Goal: Navigation & Orientation: Find specific page/section

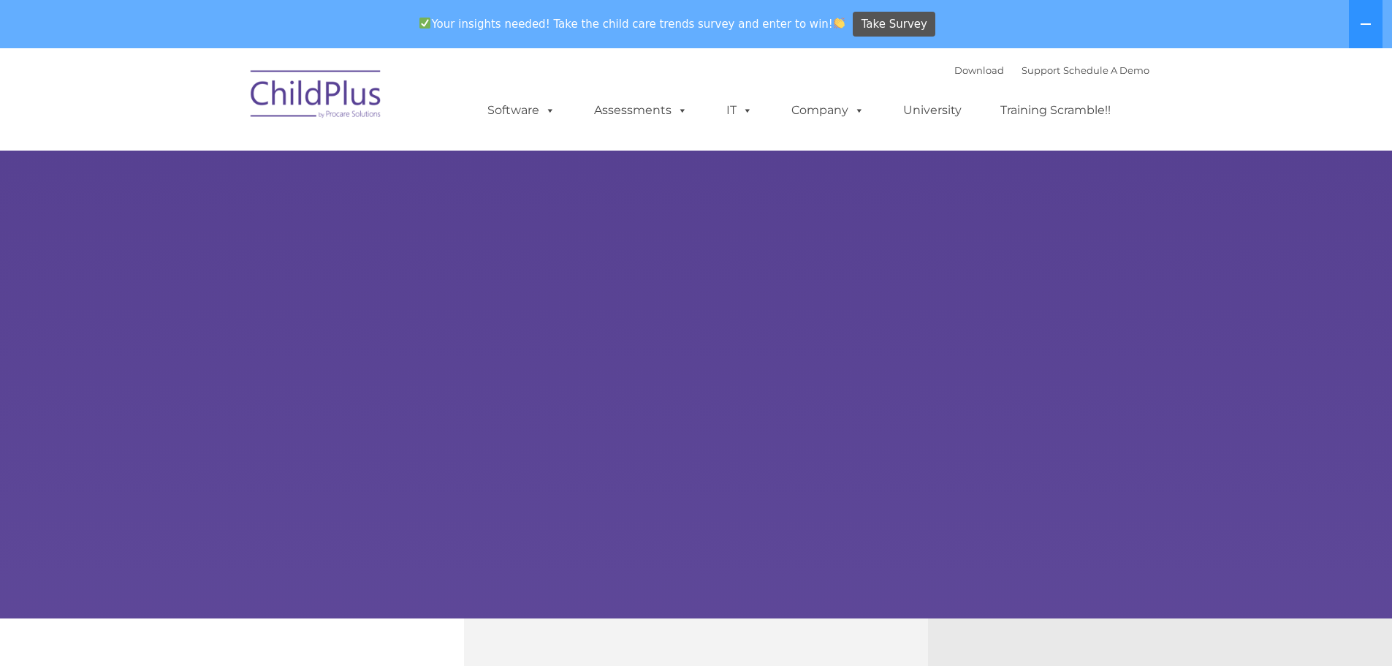
select select "MEDIUM"
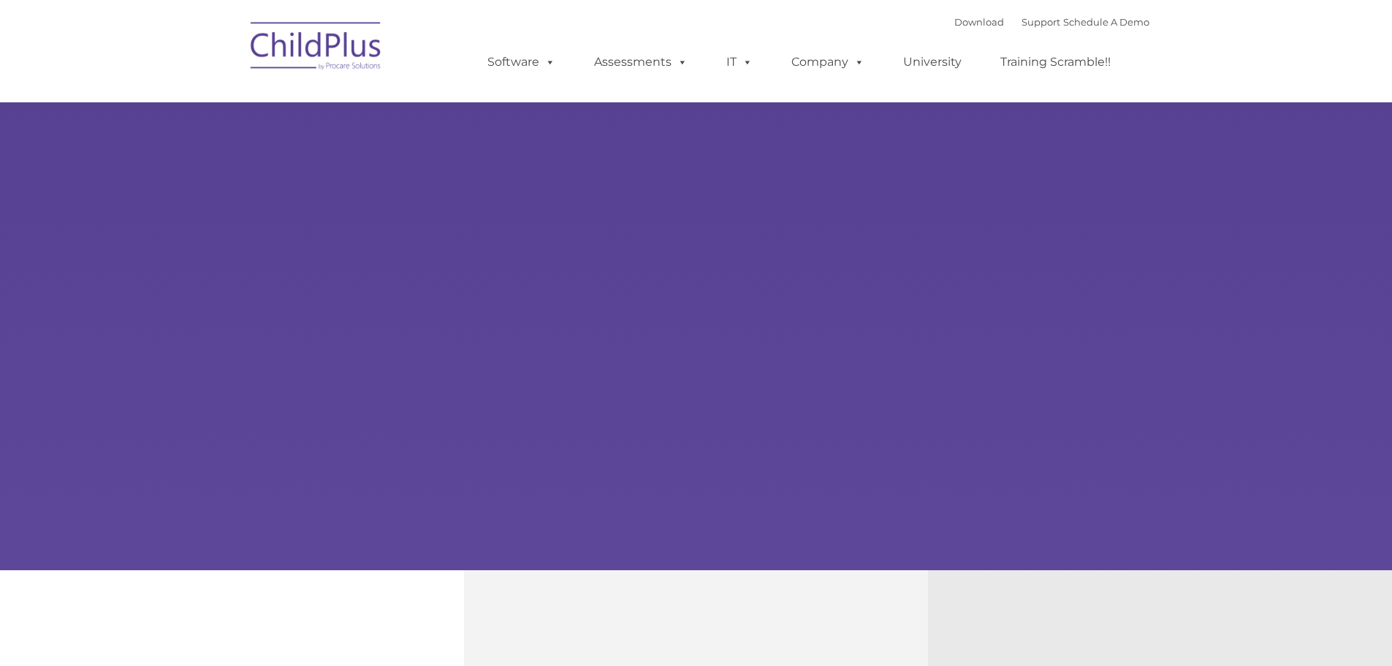
type input ""
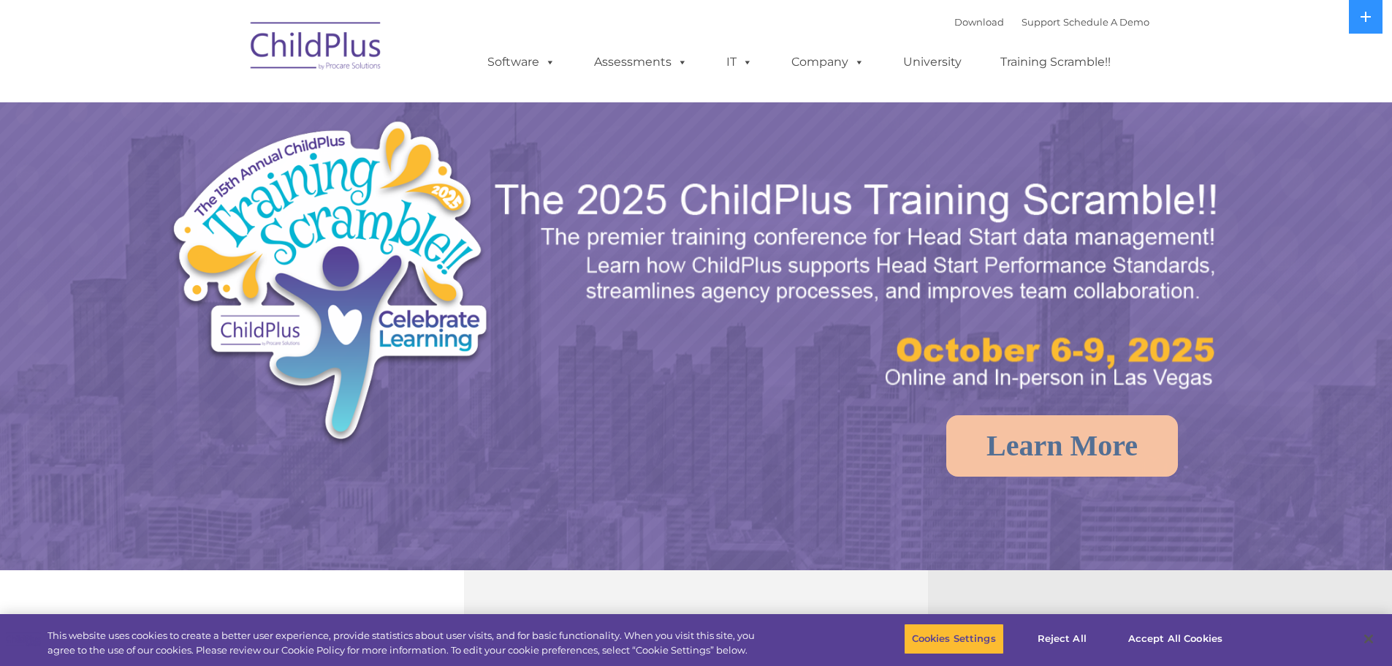
select select "MEDIUM"
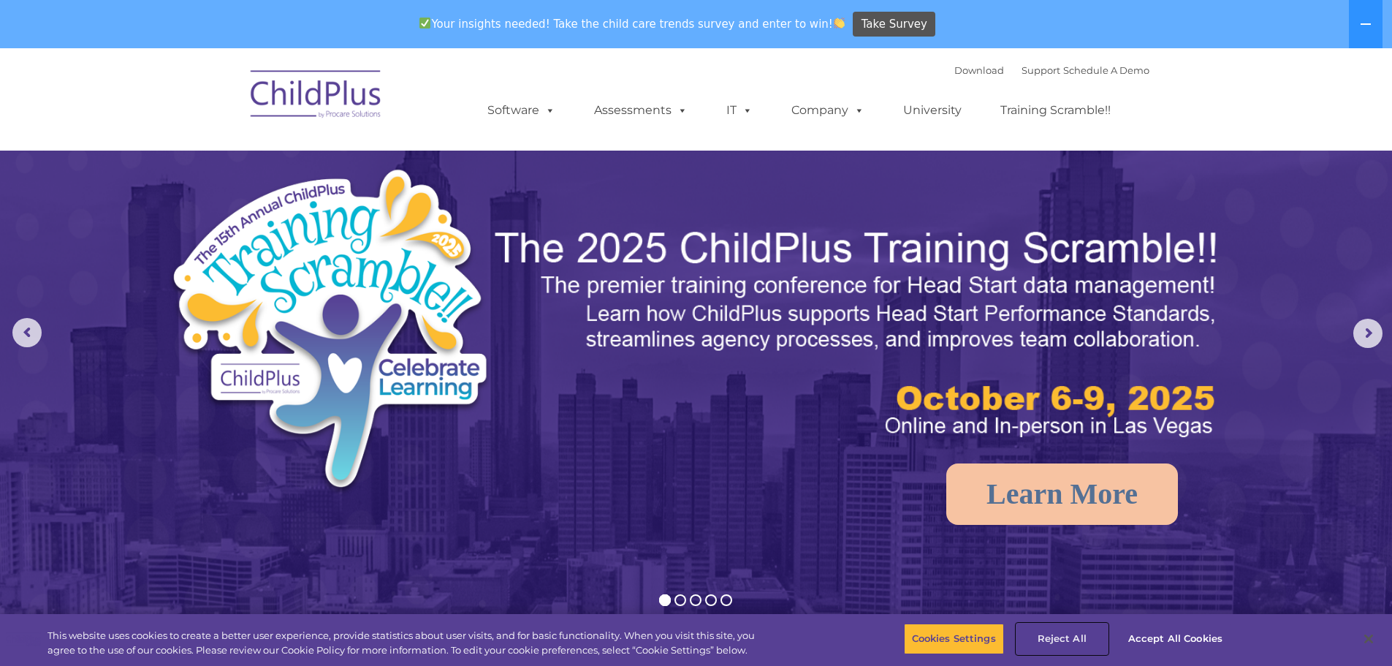
click at [1064, 636] on button "Reject All" at bounding box center [1061, 638] width 91 height 31
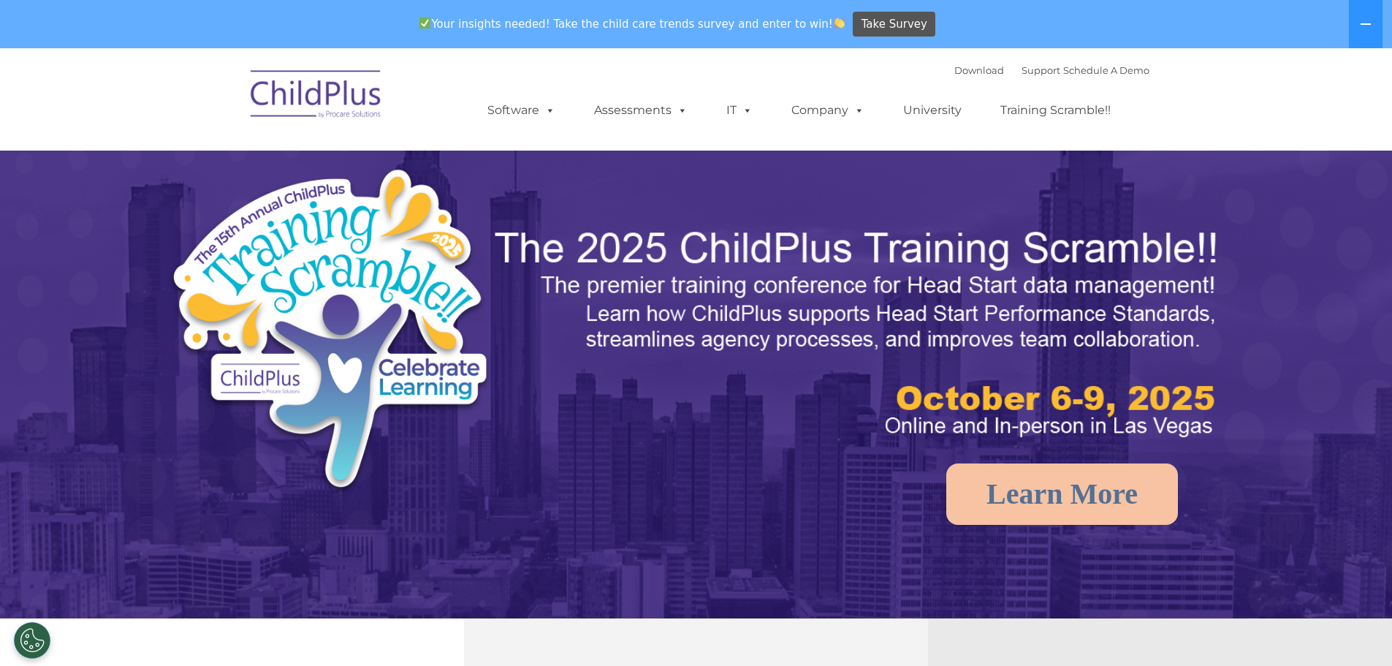
select select "MEDIUM"
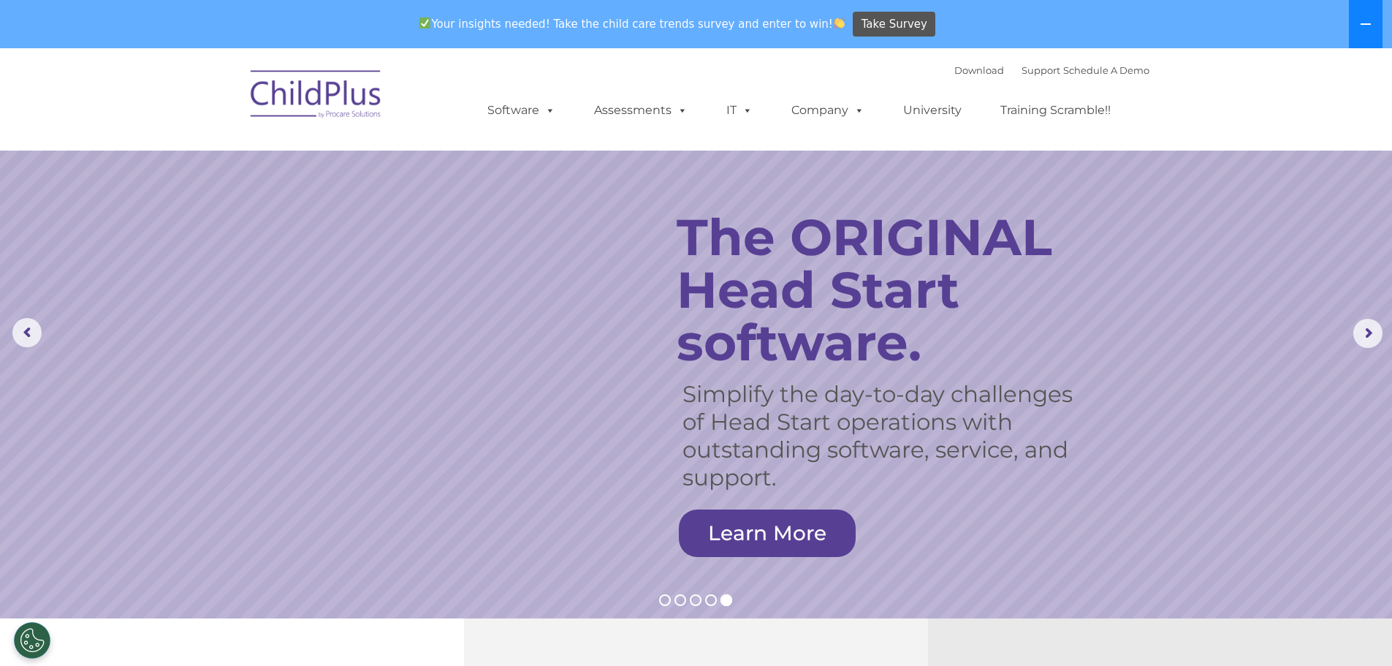
click at [1360, 23] on icon at bounding box center [1366, 24] width 12 height 12
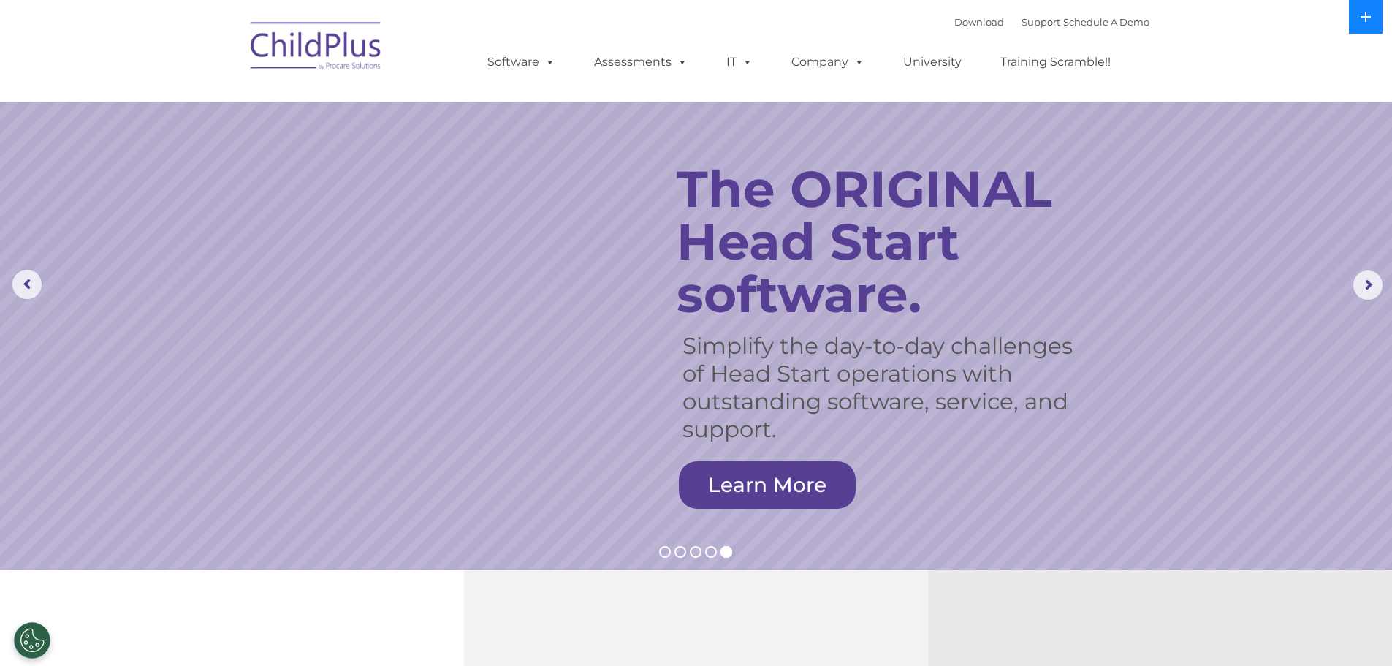
click at [1362, 19] on icon at bounding box center [1366, 17] width 12 height 12
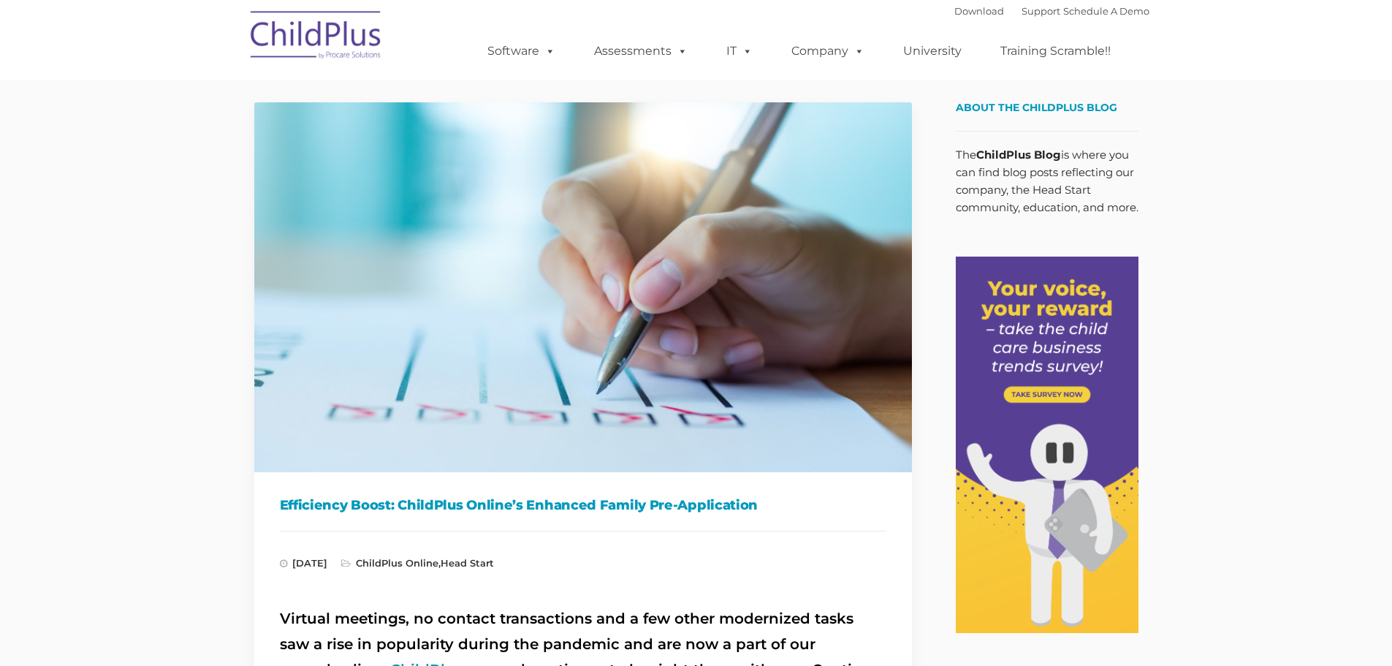
type input ""
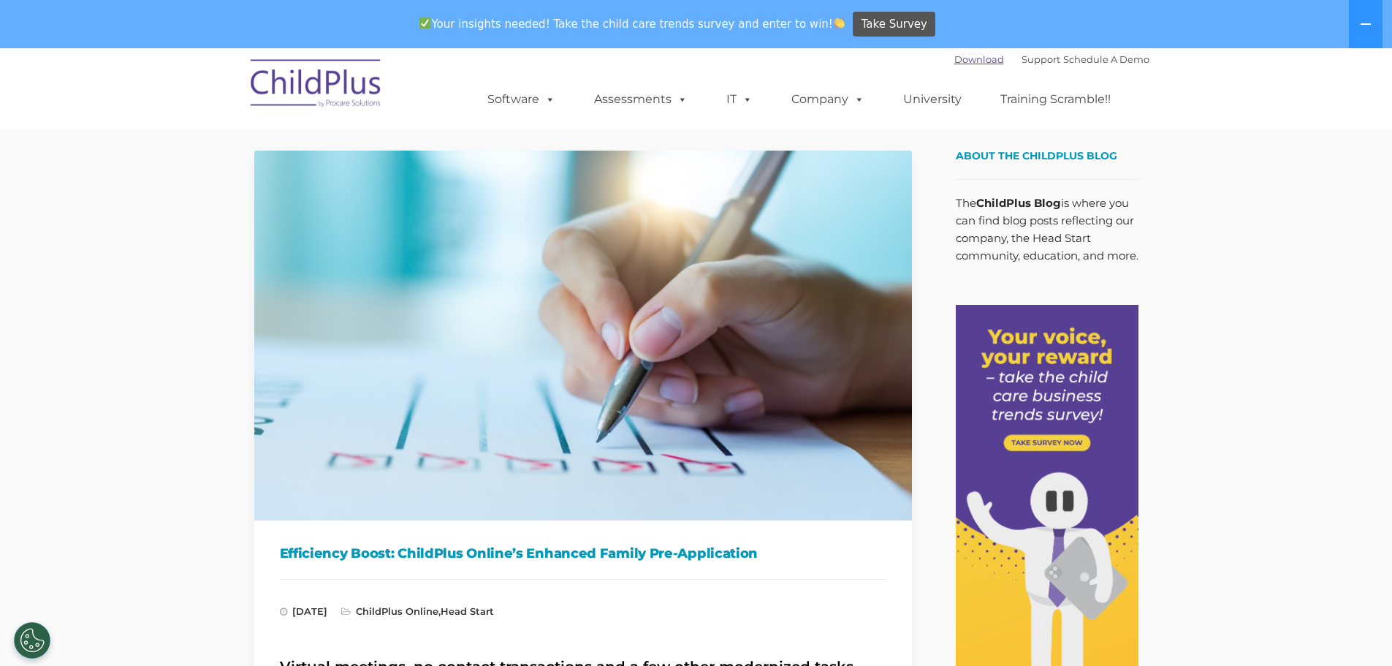
click at [954, 61] on link "Download" at bounding box center [979, 59] width 50 height 12
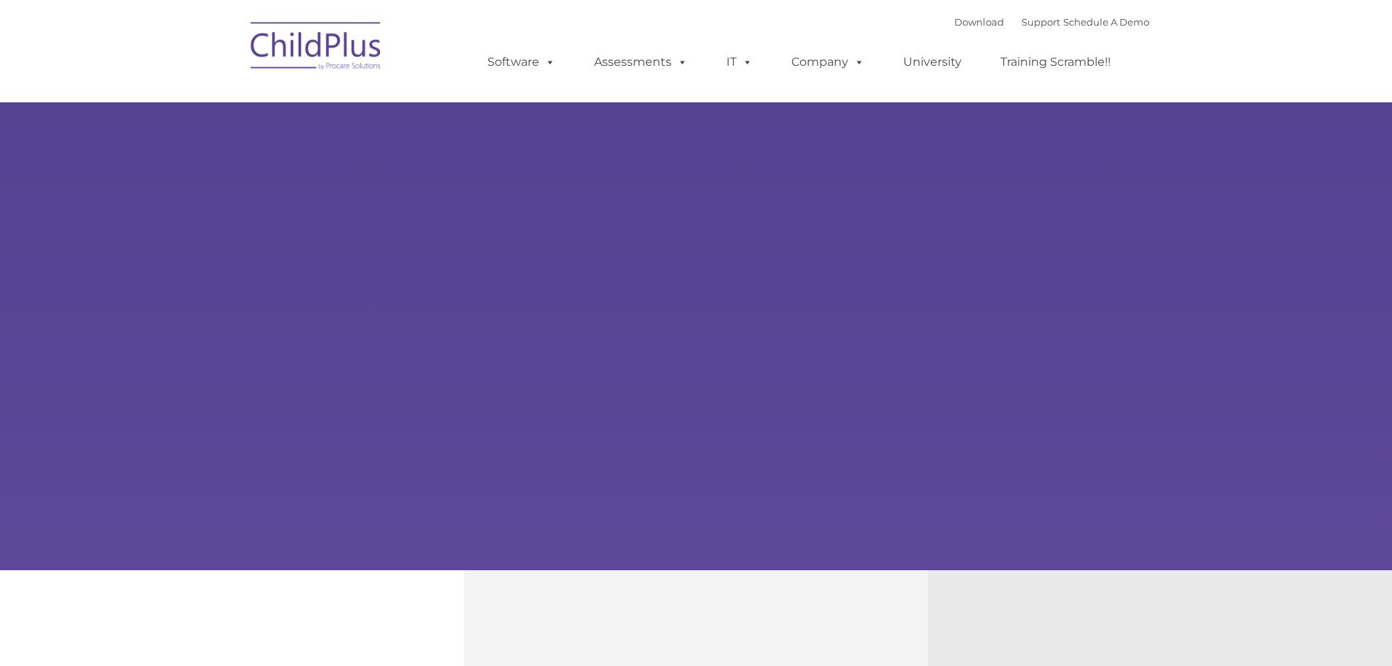
type input ""
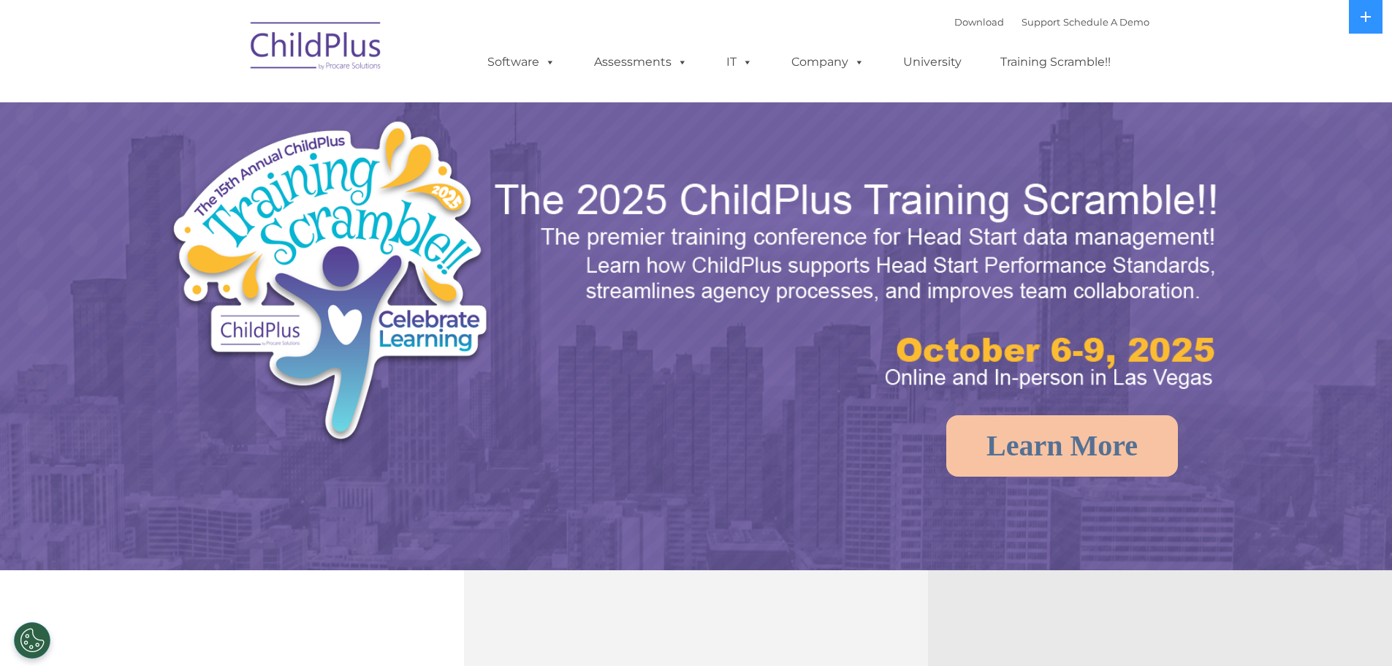
select select "MEDIUM"
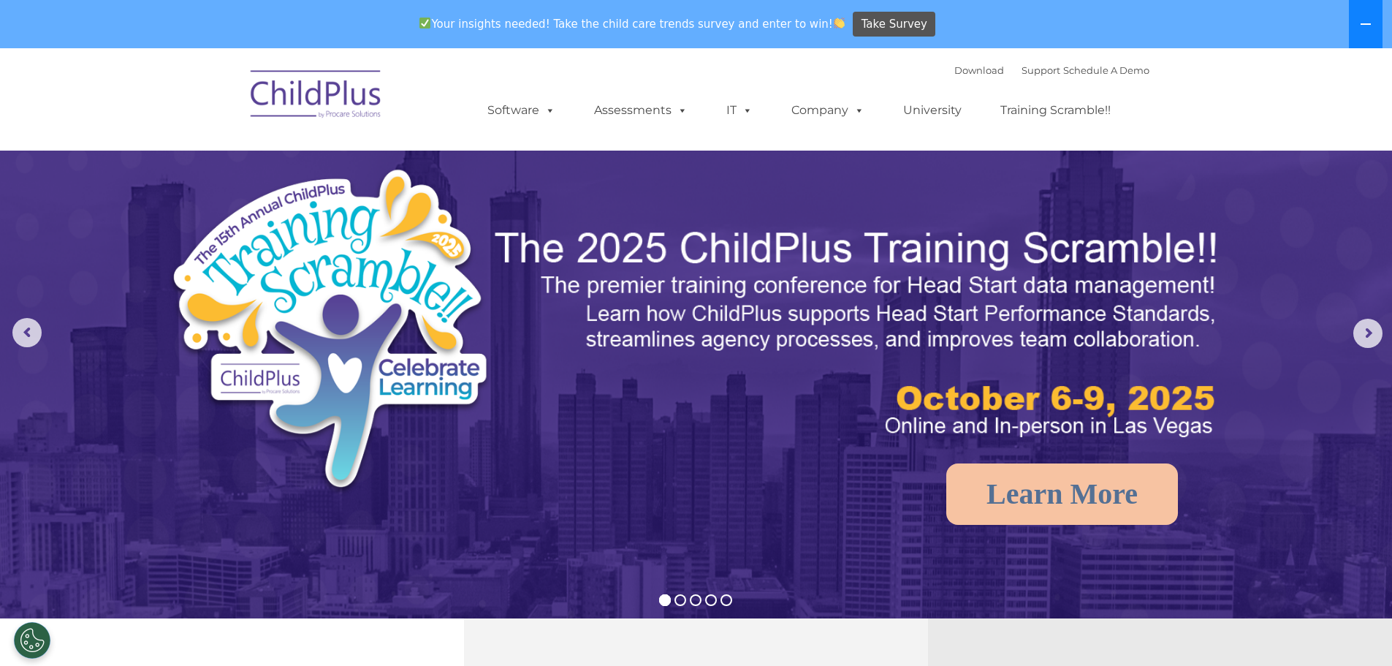
click at [1360, 23] on icon at bounding box center [1366, 24] width 12 height 12
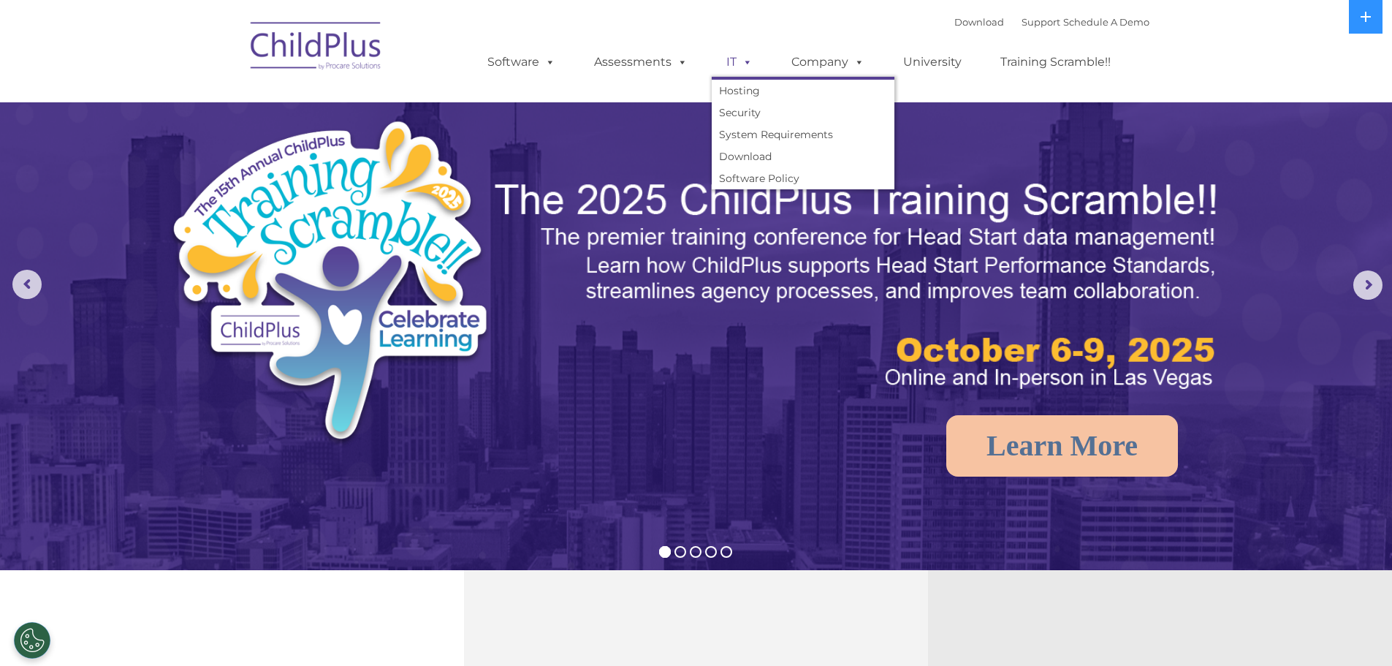
click at [732, 61] on link "IT" at bounding box center [740, 61] width 56 height 29
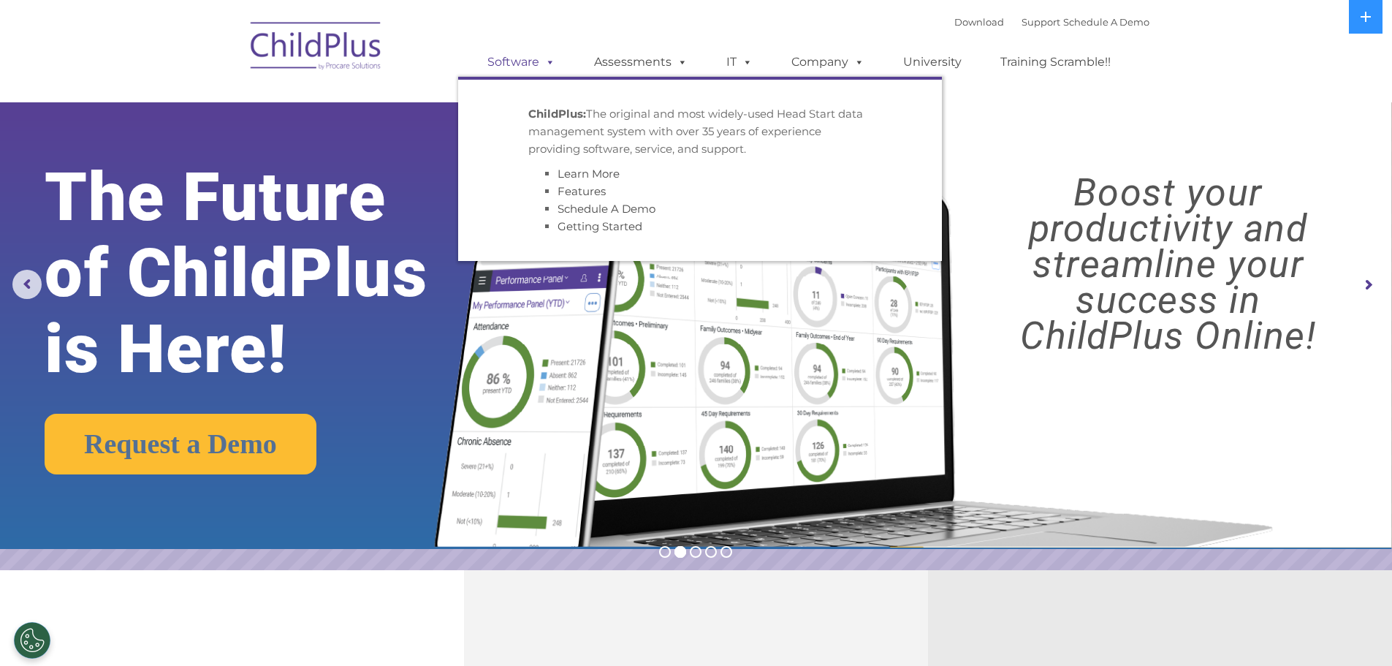
click at [511, 62] on link "Software" at bounding box center [521, 61] width 97 height 29
click at [627, 56] on link "Assessments" at bounding box center [640, 61] width 123 height 29
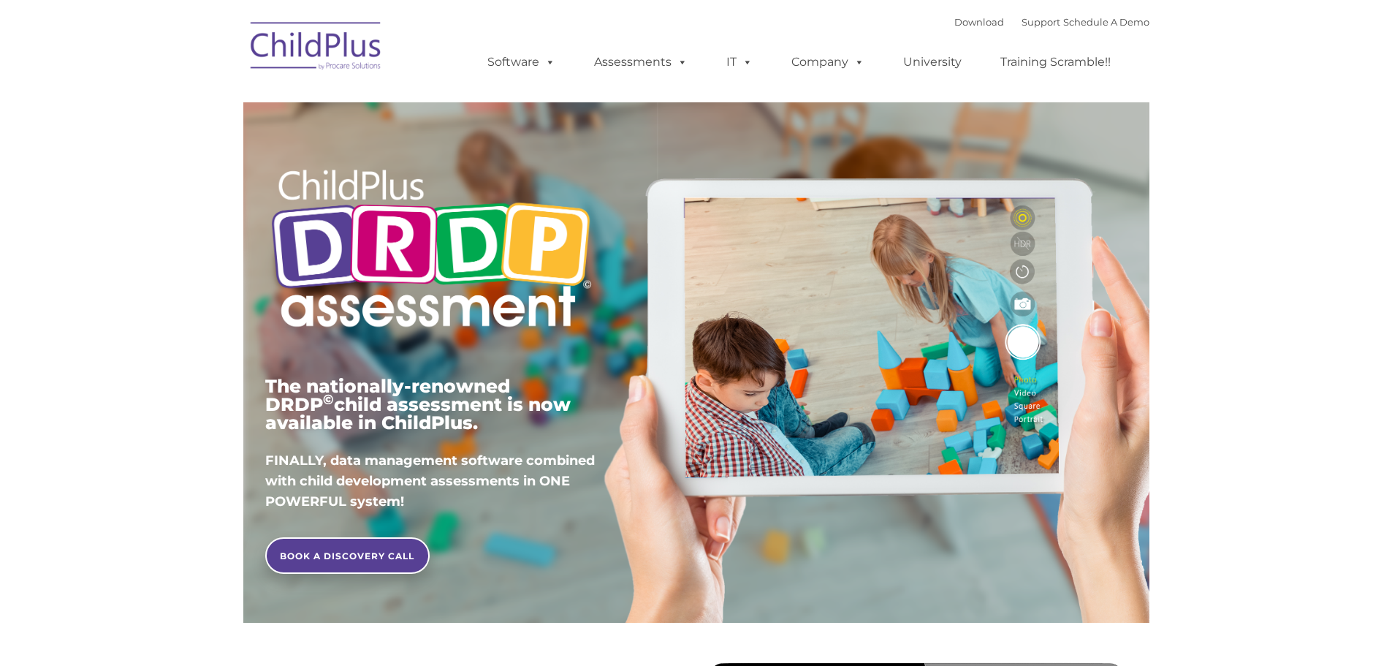
type input ""
